Goal: Transaction & Acquisition: Purchase product/service

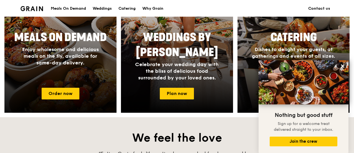
scroll to position [275, 0]
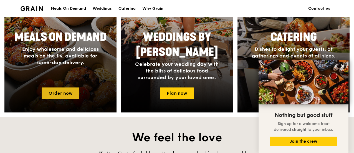
click at [71, 89] on link "Order now" at bounding box center [61, 93] width 38 height 12
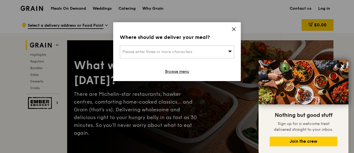
click at [236, 30] on icon at bounding box center [233, 29] width 5 height 5
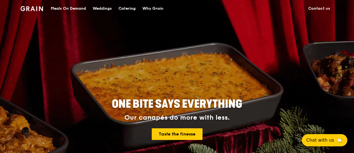
click at [75, 8] on div "Meals On Demand" at bounding box center [68, 8] width 35 height 17
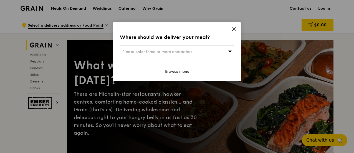
click at [232, 30] on icon at bounding box center [233, 28] width 3 height 3
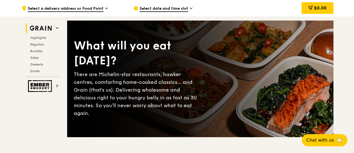
scroll to position [21, 0]
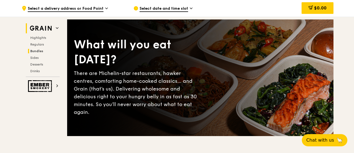
click at [39, 51] on span "Bundles" at bounding box center [36, 51] width 13 height 4
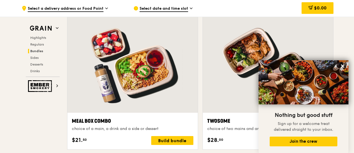
scroll to position [822, 0]
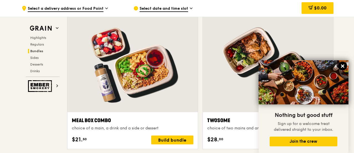
click at [344, 66] on icon at bounding box center [342, 66] width 5 height 5
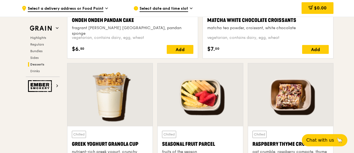
scroll to position [1714, 0]
